Goal: Task Accomplishment & Management: Manage account settings

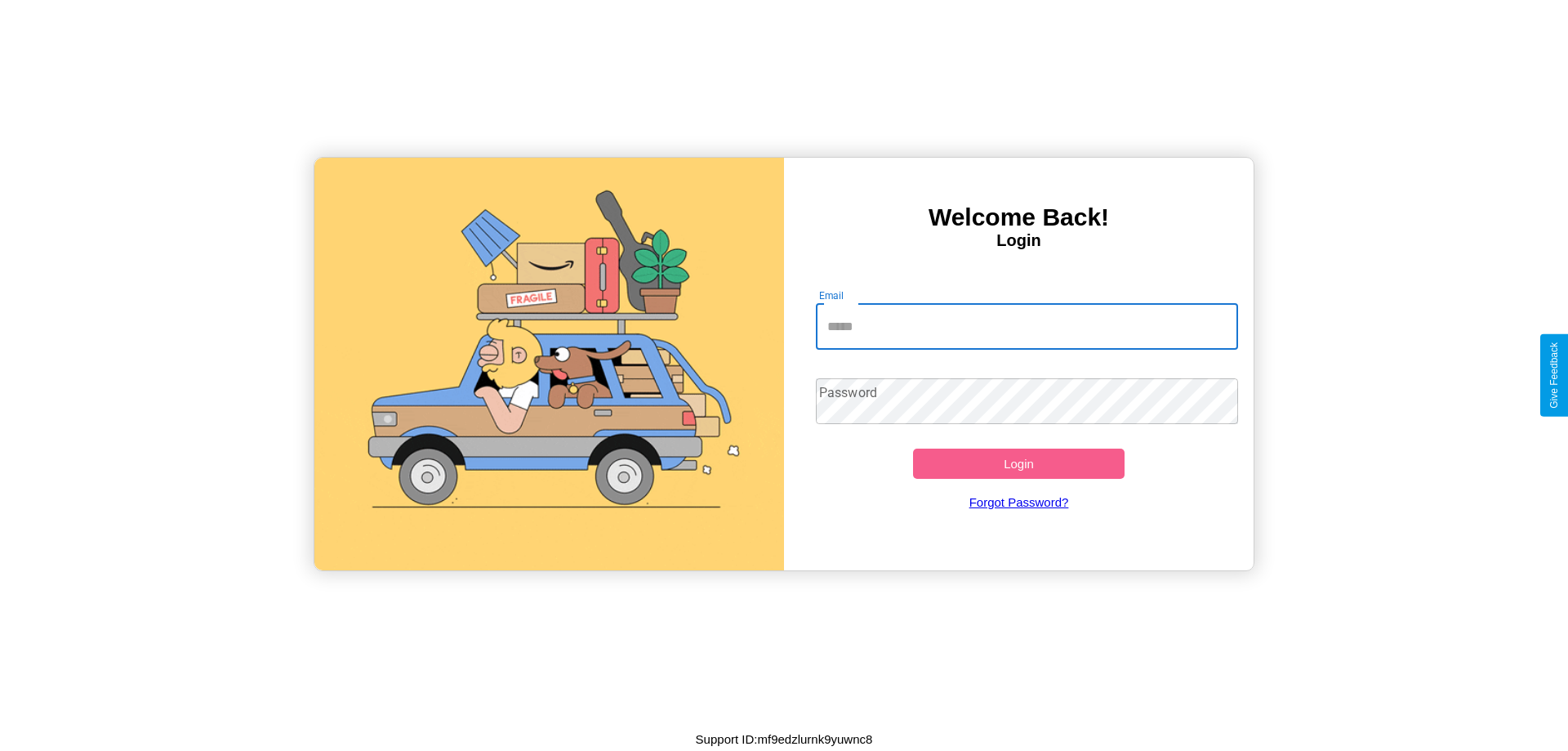
click at [1027, 326] on input "Email" at bounding box center [1027, 326] width 423 height 45
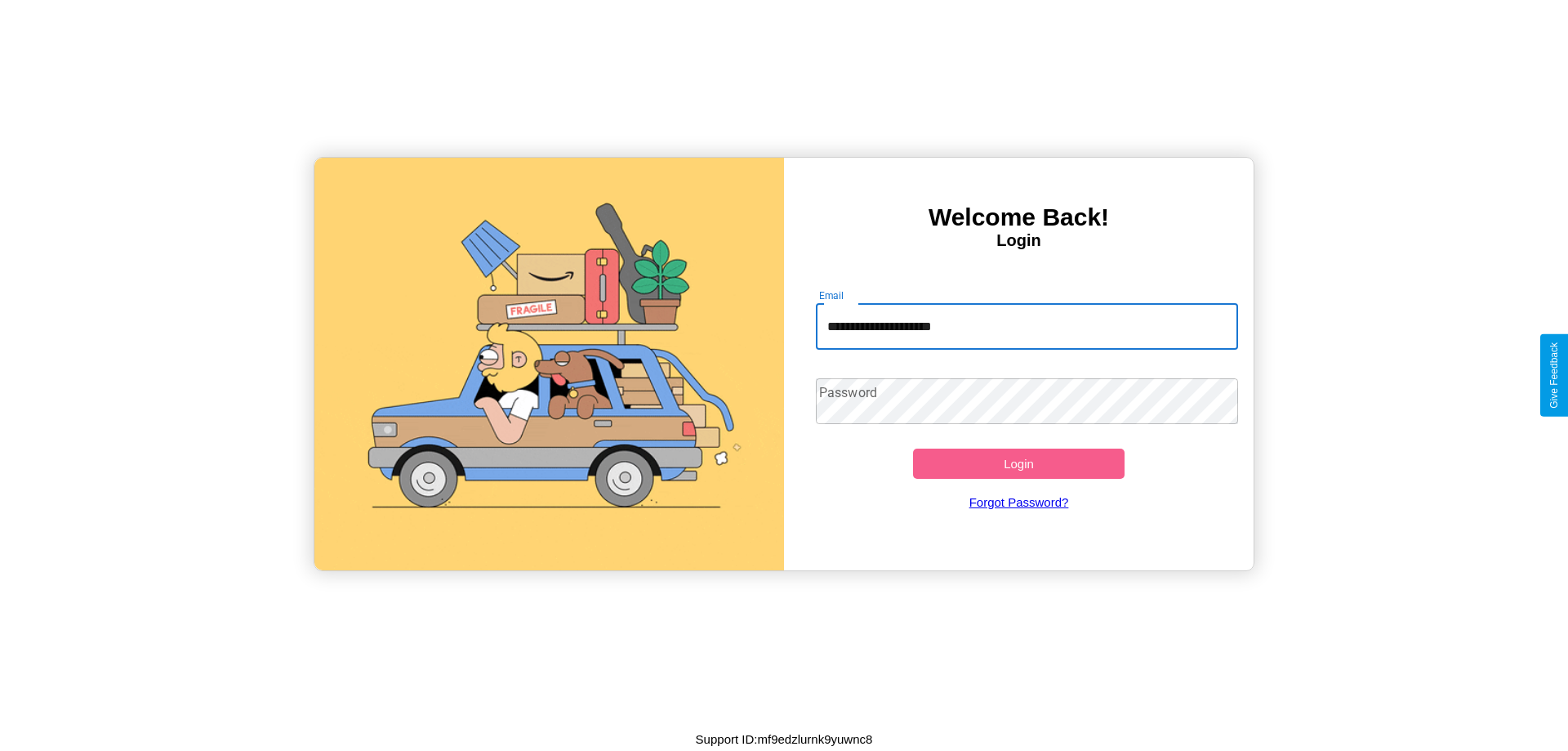
type input "**********"
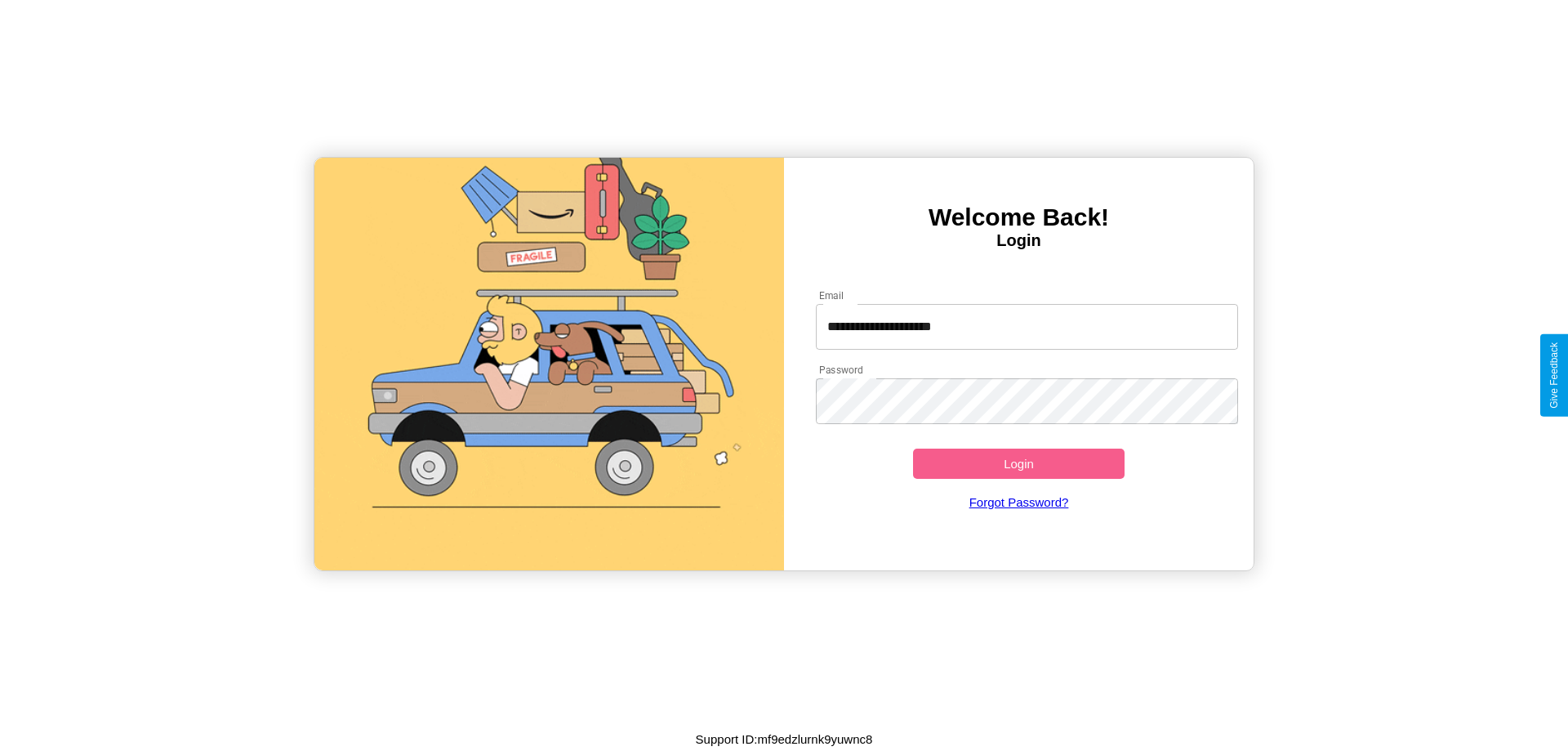
click at [1018, 463] on button "Login" at bounding box center [1018, 463] width 211 height 30
